Goal: Book appointment/travel/reservation

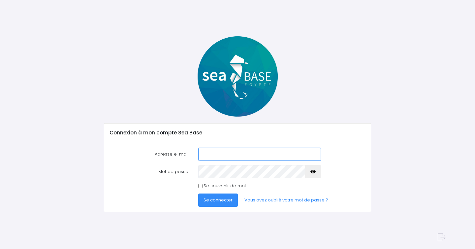
click at [209, 151] on input "Adresse e-mail" at bounding box center [259, 153] width 123 height 13
click at [217, 154] on input "Adresse e-mail" at bounding box center [259, 153] width 123 height 13
type input "philem56@gmail.com"
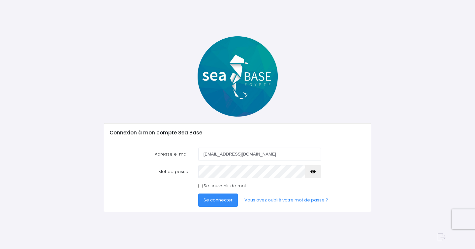
click at [218, 198] on span "Se connecter" at bounding box center [217, 200] width 29 height 6
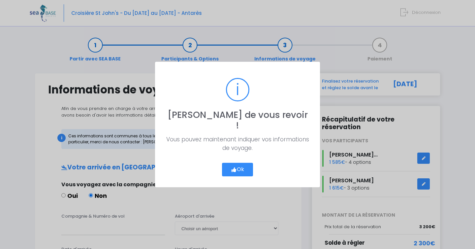
click at [241, 163] on button "Ok" at bounding box center [237, 170] width 31 height 14
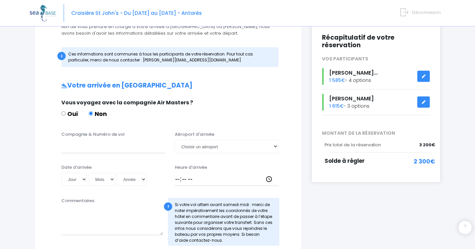
scroll to position [76, 0]
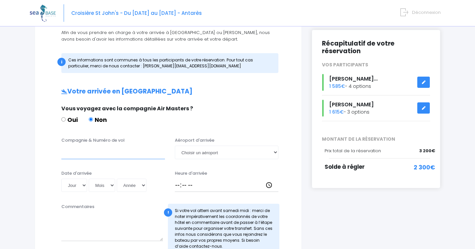
click at [95, 153] on input "Compagnie & Numéro de vol" at bounding box center [113, 151] width 104 height 13
click at [231, 153] on select "Choisir un aéroport Hurghada Marsa Alam" at bounding box center [227, 151] width 104 height 13
select select "Hurghada"
click at [175, 145] on select "Choisir un aéroport Hurghada Marsa Alam" at bounding box center [227, 151] width 104 height 13
click at [88, 152] on input "Compagnie & Numéro de vol" at bounding box center [113, 151] width 104 height 13
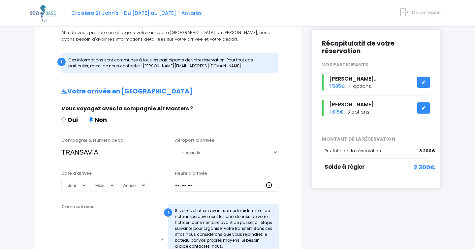
paste input "https://docs.google.com/document/d/1ZyY1EURXedc1pBJl57je1c7O4hQDRvGjkOZqhYEeI3I…"
paste input "TO4340"
type input "TRANSAVIA TO4340"
click at [83, 186] on select "Jour 01 02 03 04 05 06 07 08 09 10 11 12 13 14 15 16 17 18 19 20 21 22 23 24 25…" at bounding box center [74, 184] width 26 height 13
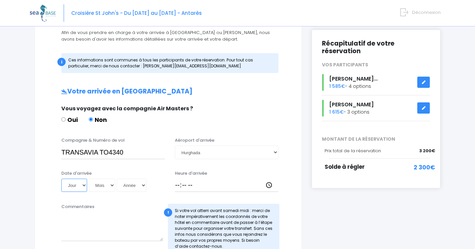
select select "06"
click at [61, 178] on select "Jour 01 02 03 04 05 06 07 08 09 10 11 12 13 14 15 16 17 18 19 20 21 22 23 24 25…" at bounding box center [74, 184] width 26 height 13
click at [106, 182] on select "Mois 01 02 03 04 05 06 07 08 09 10 11 12" at bounding box center [102, 184] width 26 height 13
select select "12"
click at [89, 178] on select "Mois 01 02 03 04 05 06 07 08 09 10 11 12" at bounding box center [102, 184] width 26 height 13
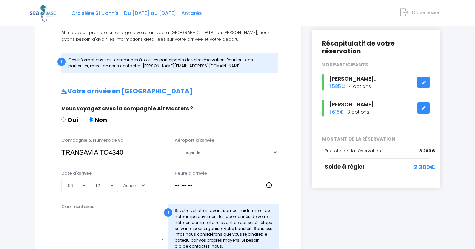
click at [144, 185] on select "Année 2045 2044 2043 2042 2041 2040 2039 2038 2037 2036 2035 2034 2033 2032 203…" at bounding box center [132, 184] width 30 height 13
select select "2025"
click at [117, 178] on select "Année 2045 2044 2043 2042 2041 2040 2039 2038 2037 2036 2035 2034 2033 2032 203…" at bounding box center [132, 184] width 30 height 13
type input "2025-12-06"
click at [190, 184] on input "Heure d'arrivée" at bounding box center [227, 184] width 104 height 13
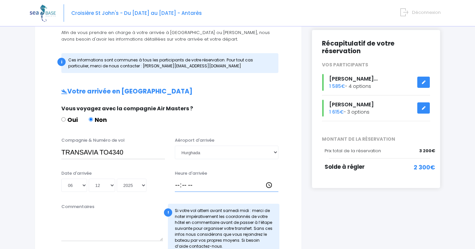
type input "16:00"
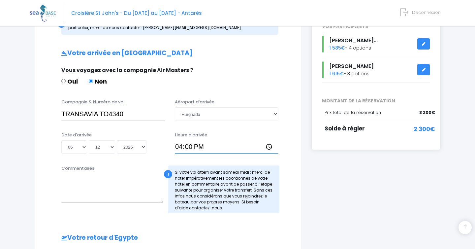
scroll to position [115, 0]
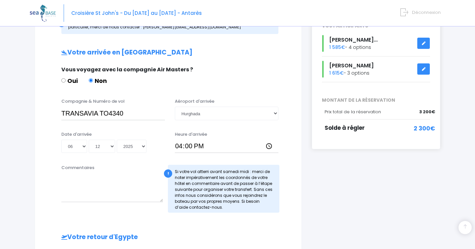
click at [184, 223] on div "Votre arrivée en Egypte Vous voyagez avec la compagnie Air Masters ? Oui Non Co…" at bounding box center [168, 223] width 240 height 348
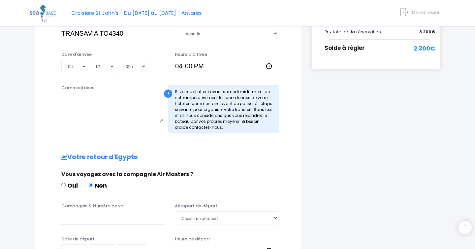
scroll to position [194, 0]
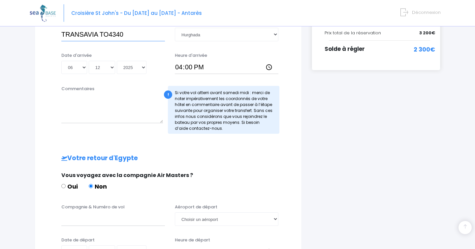
click at [83, 33] on input "TRANSAVIA TO4340" at bounding box center [113, 34] width 104 height 13
click at [74, 221] on input "Compagnie & Numéro de vol" at bounding box center [113, 218] width 104 height 13
paste input "TRANSAVIA"
paste input "TO4341"
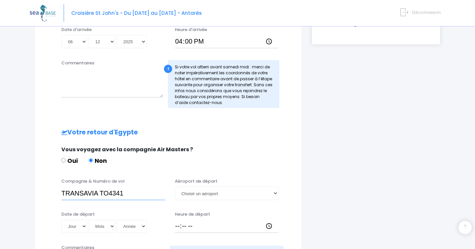
scroll to position [222, 0]
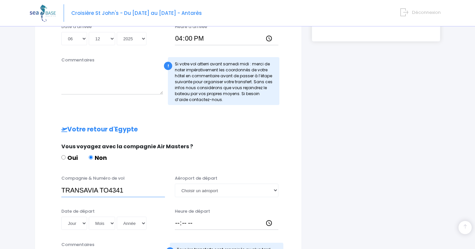
type input "TRANSAVIA TO4341"
click at [228, 192] on select "Choisir un aéroport Hurghada Marsa Alam" at bounding box center [227, 189] width 104 height 13
select select "Hurghada"
click at [175, 183] on select "Choisir un aéroport Hurghada Marsa Alam" at bounding box center [227, 189] width 104 height 13
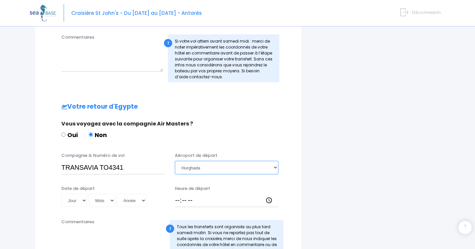
scroll to position [253, 0]
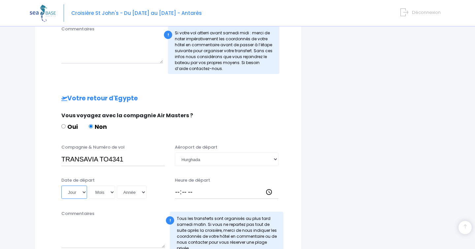
click at [82, 192] on select "Jour 01 02 03 04 05 06 07 08 09 10 11 12 13 14 15 16 17 18 19 20 21 22 23 24 25…" at bounding box center [74, 191] width 26 height 13
select select "13"
click at [61, 185] on select "Jour 01 02 03 04 05 06 07 08 09 10 11 12 13 14 15 16 17 18 19 20 21 22 23 24 25…" at bounding box center [74, 191] width 26 height 13
click at [109, 194] on select "Mois 01 02 03 04 05 06 07 08 09 10 11 12" at bounding box center [102, 191] width 26 height 13
select select "12"
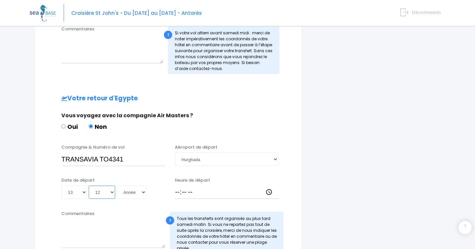
click at [89, 185] on select "Mois 01 02 03 04 05 06 07 08 09 10 11 12" at bounding box center [102, 191] width 26 height 13
click at [134, 193] on select "Année 2045 2044 2043 2042 2041 2040 2039 2038 2037 2036 2035 2034 2033 2032 203…" at bounding box center [132, 191] width 30 height 13
select select "2025"
click at [117, 185] on select "Année 2045 2044 2043 2042 2041 2040 2039 2038 2037 2036 2035 2034 2033 2032 203…" at bounding box center [132, 191] width 30 height 13
type input "2025-12-13"
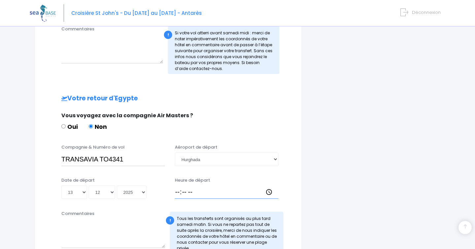
click at [178, 190] on input "Heure de départ" at bounding box center [227, 191] width 104 height 13
type input "17:00"
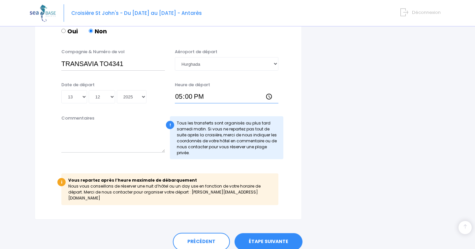
scroll to position [371, 0]
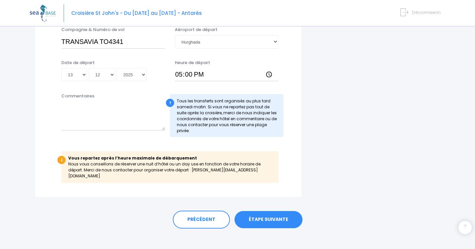
click at [274, 213] on link "ÉTAPE SUIVANTE" at bounding box center [268, 219] width 68 height 17
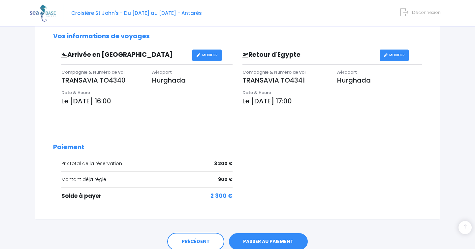
scroll to position [215, 0]
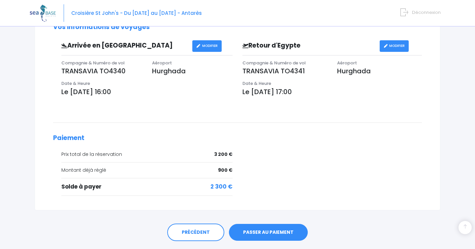
click at [261, 238] on link "PASSER AU PAIEMENT" at bounding box center [268, 232] width 79 height 17
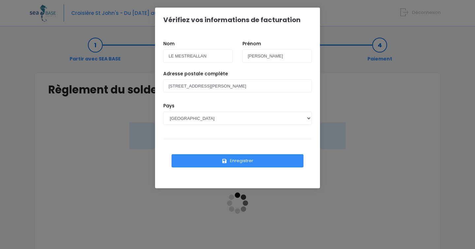
click at [233, 161] on button "Enregistrer" at bounding box center [237, 160] width 132 height 13
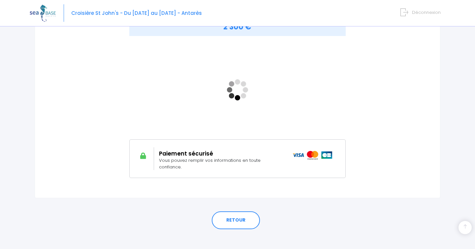
scroll to position [113, 0]
click at [231, 211] on link "RETOUR" at bounding box center [236, 220] width 48 height 18
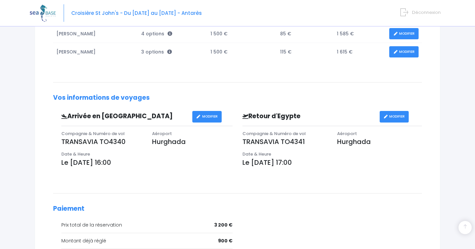
scroll to position [209, 0]
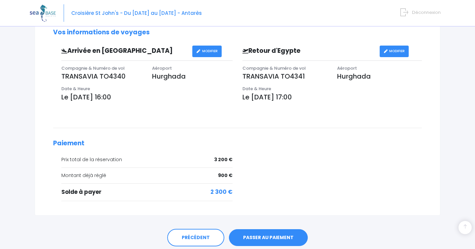
click at [261, 237] on link "PASSER AU PAIEMENT" at bounding box center [268, 237] width 79 height 17
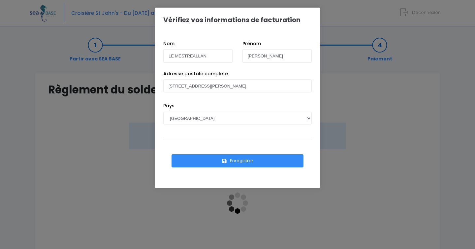
click at [234, 163] on button "Enregistrer" at bounding box center [237, 160] width 132 height 13
